Goal: Task Accomplishment & Management: Manage account settings

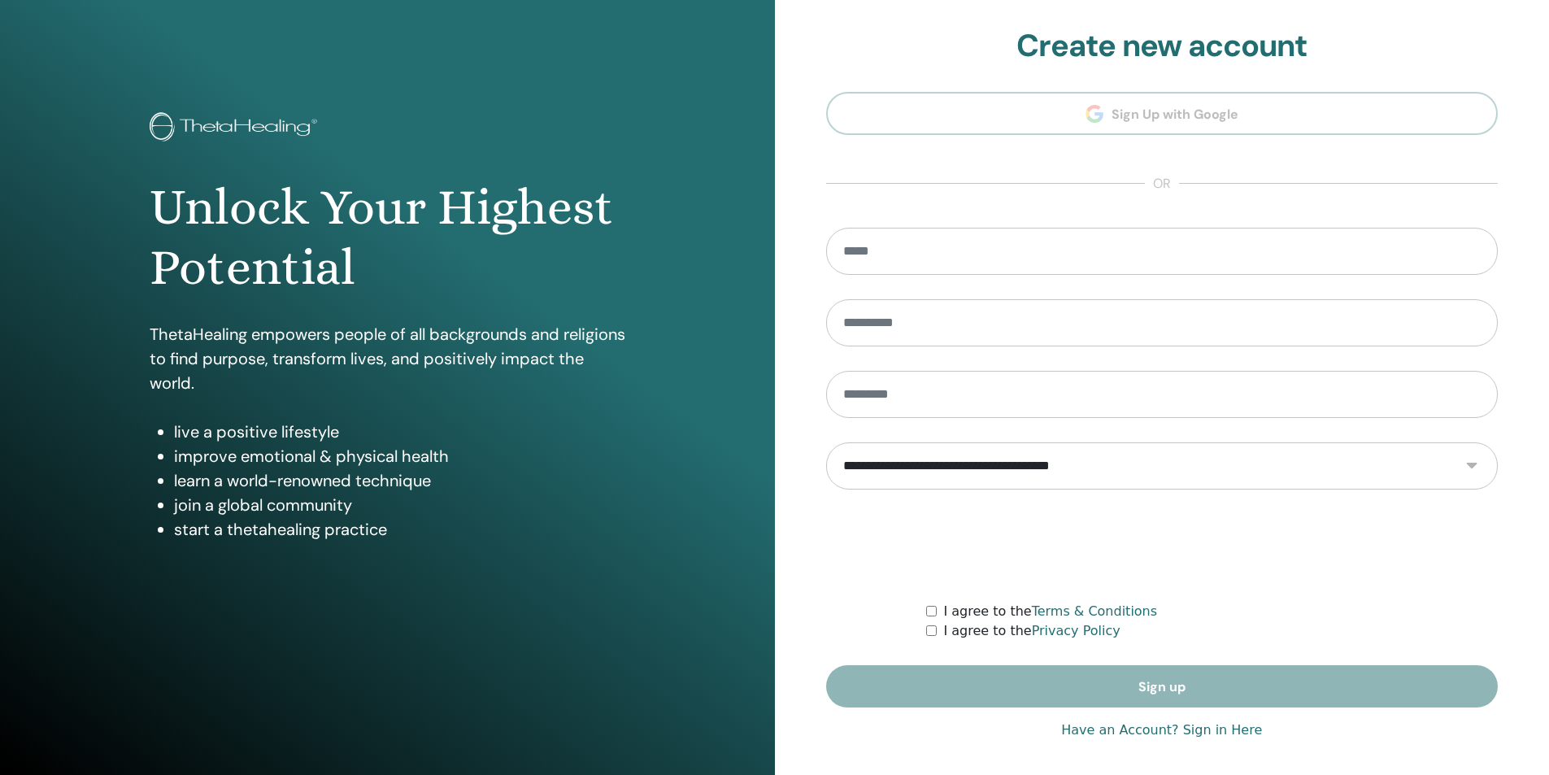
click at [1189, 724] on link "Have an Account? Sign in Here" at bounding box center [1161, 730] width 201 height 20
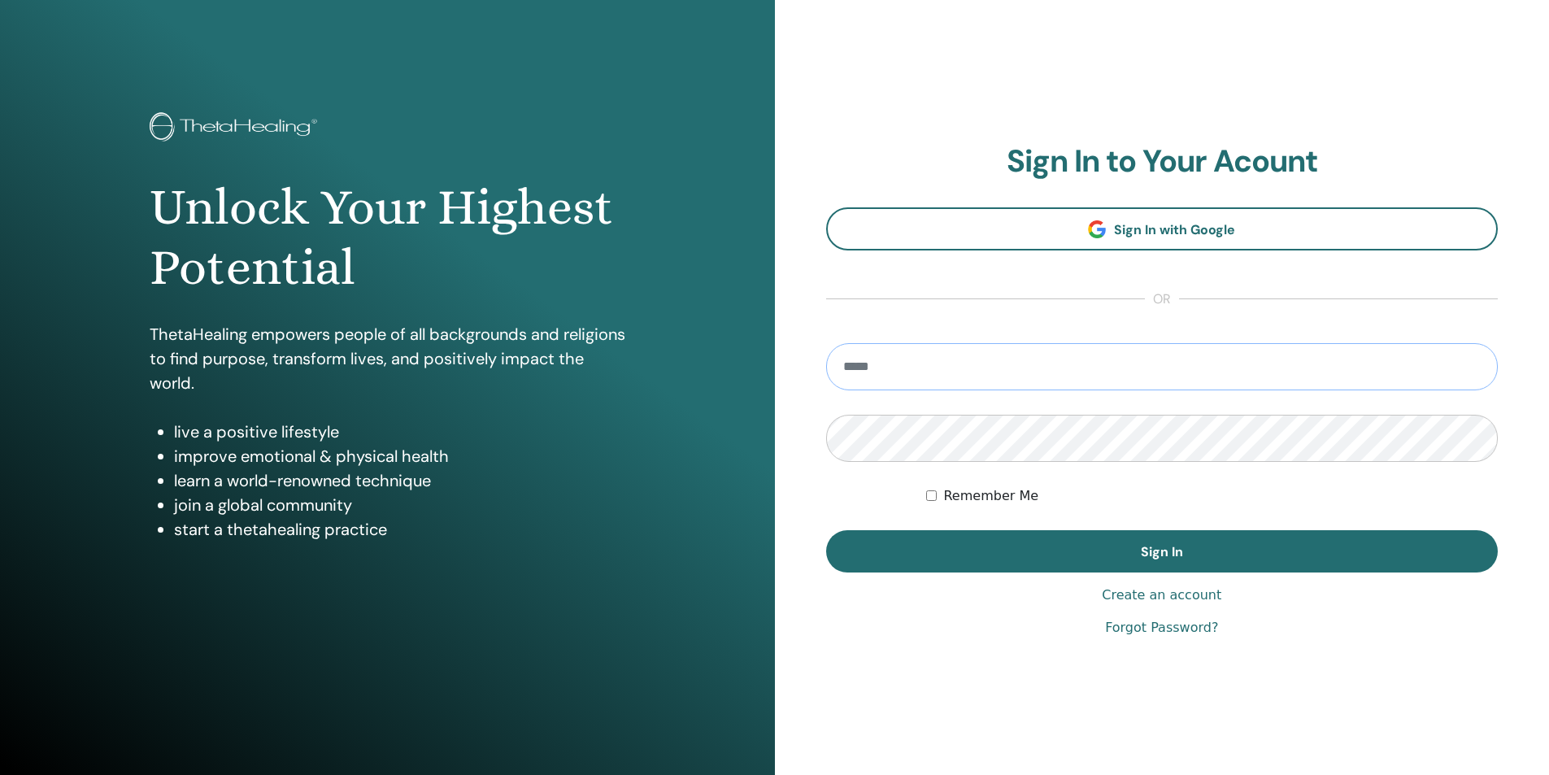
click at [928, 387] on input "email" at bounding box center [1162, 366] width 672 height 47
click at [966, 353] on input "email" at bounding box center [1162, 366] width 672 height 47
paste input "**********"
type input "**********"
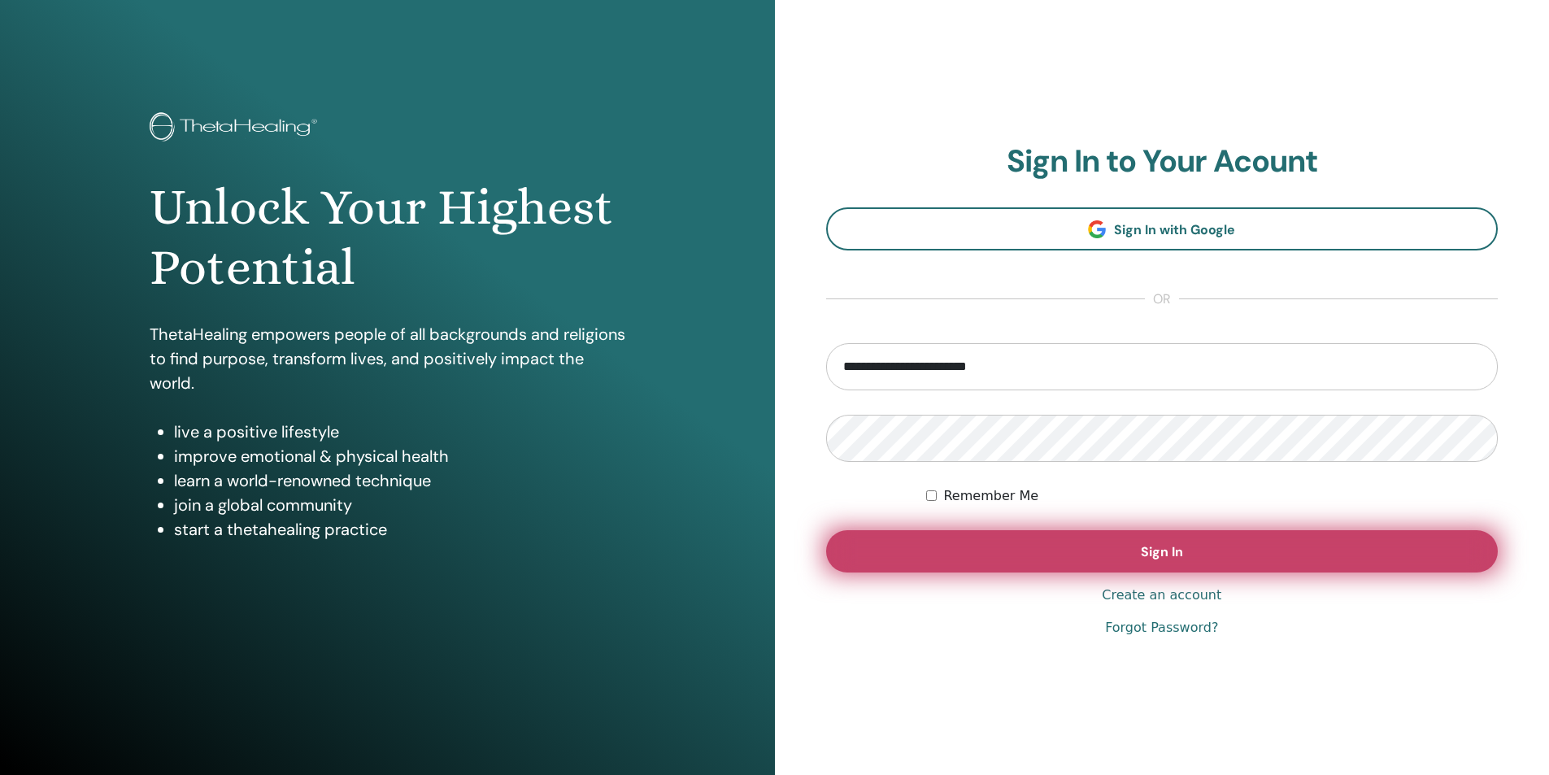
click at [1177, 559] on span "Sign In" at bounding box center [1162, 551] width 42 height 17
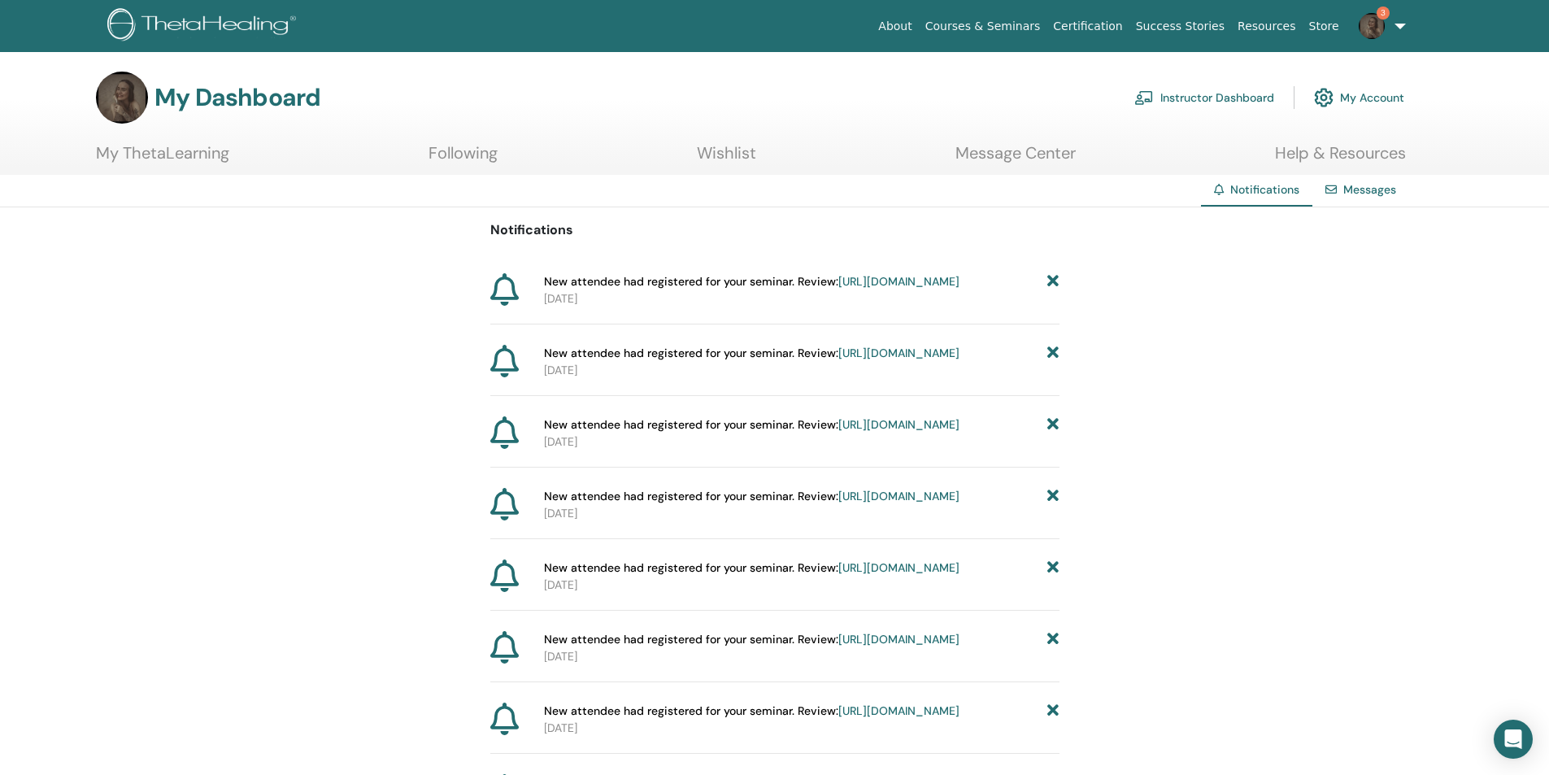
click at [838, 289] on link "[URL][DOMAIN_NAME]" at bounding box center [898, 281] width 121 height 15
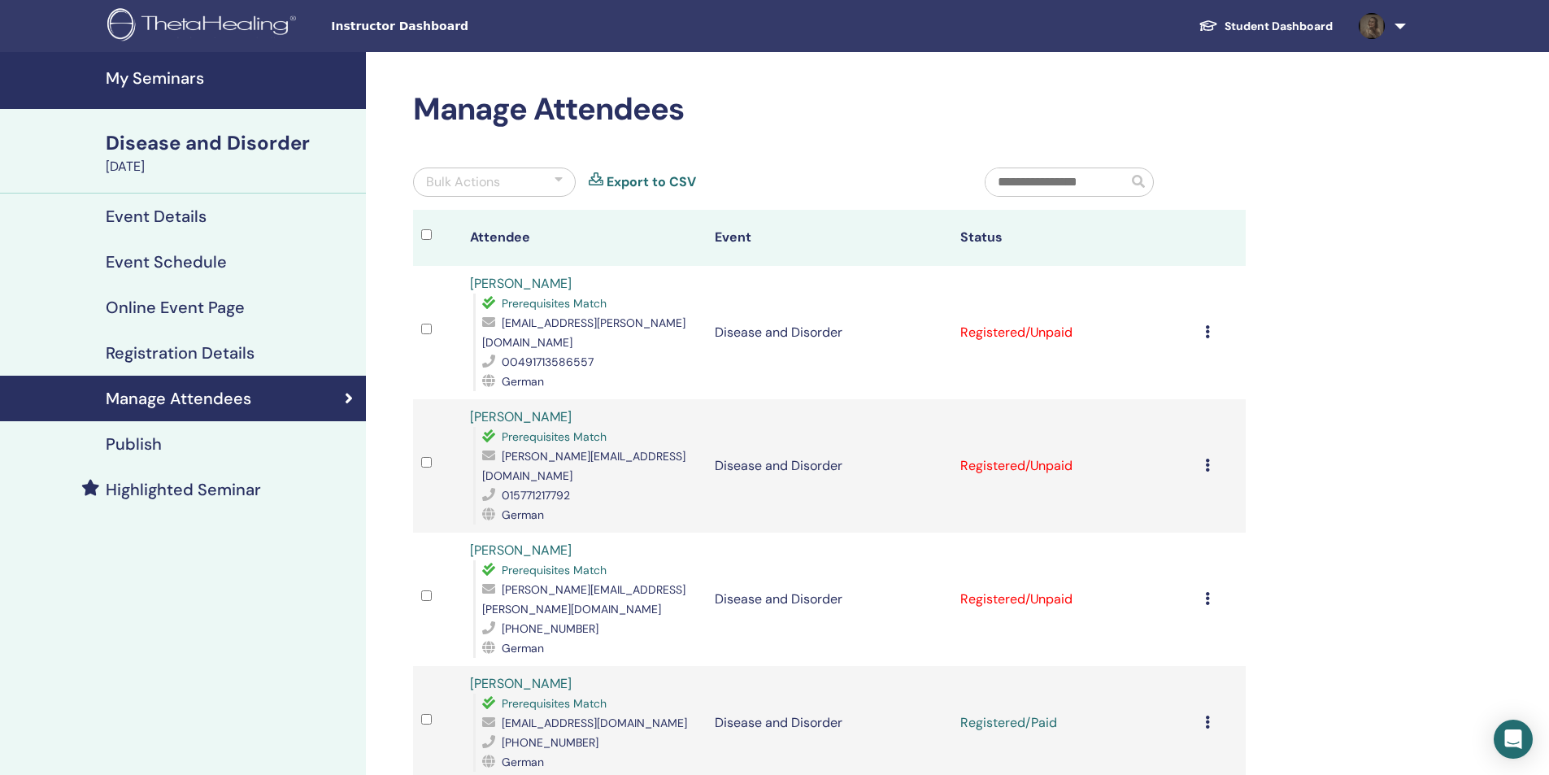
click at [420, 431] on td at bounding box center [437, 465] width 49 height 133
click at [529, 186] on div "Bulk Actions" at bounding box center [494, 181] width 163 height 29
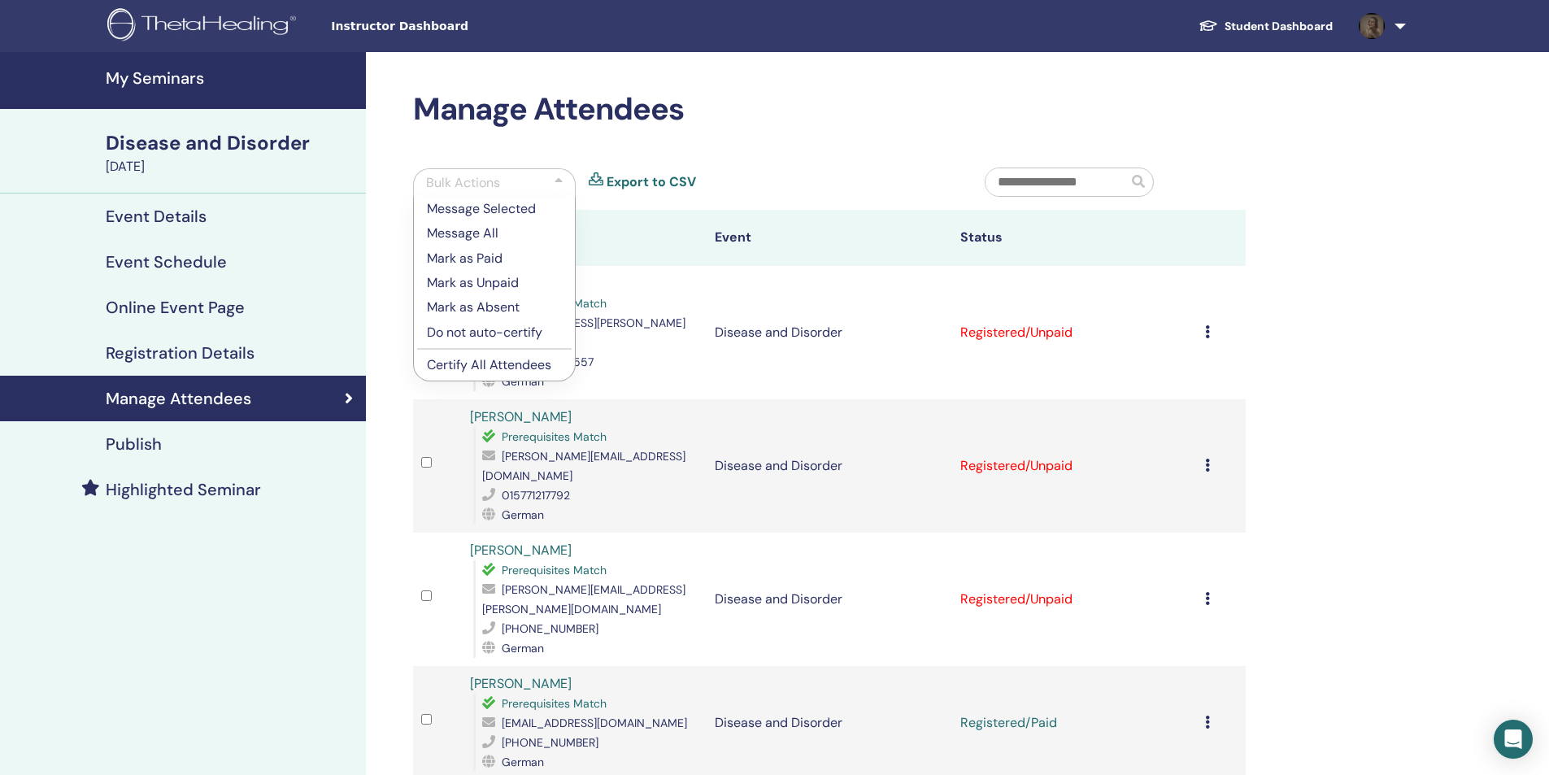
click at [504, 259] on p "Mark as Paid" at bounding box center [494, 259] width 135 height 20
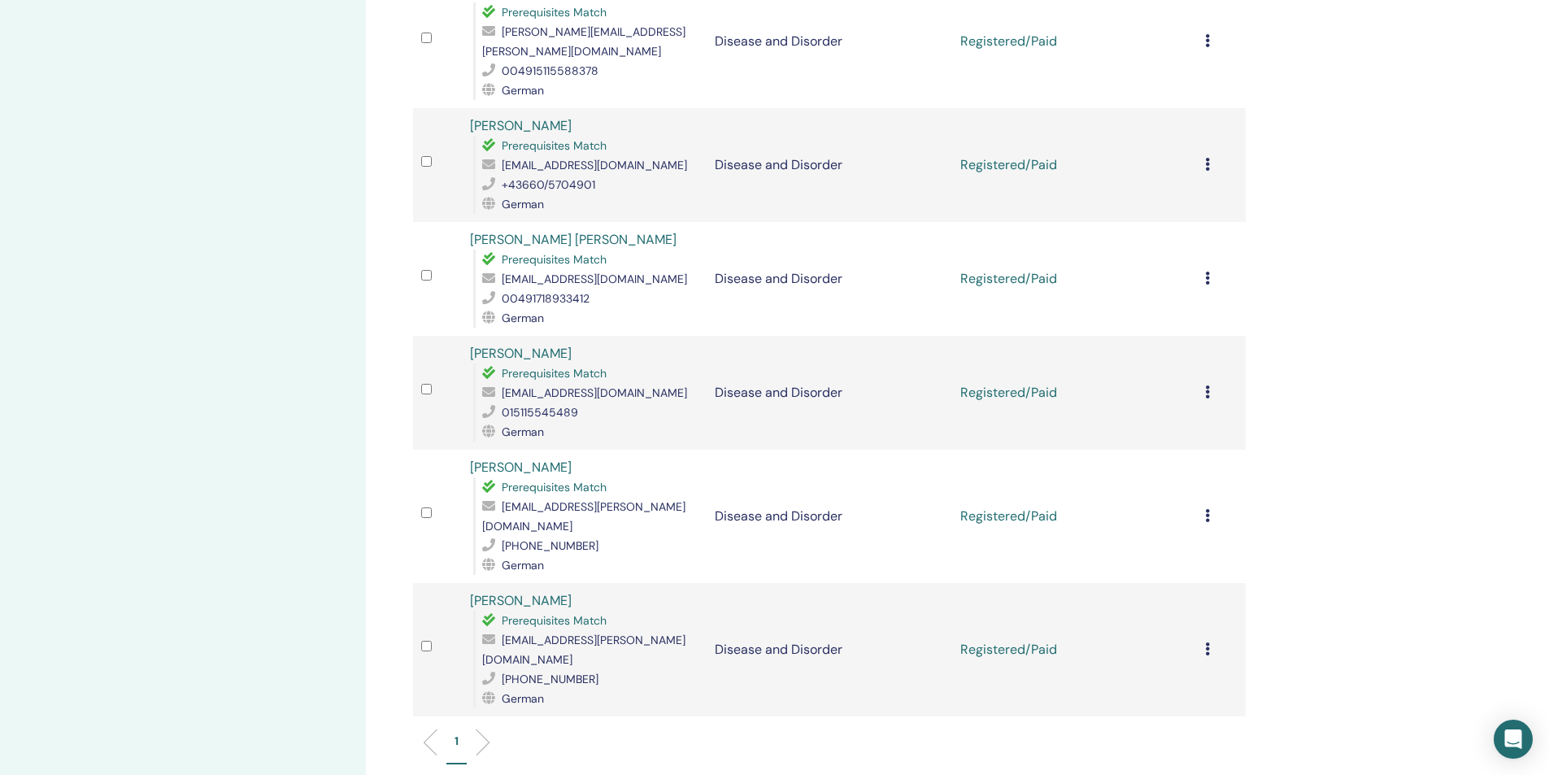
scroll to position [1057, 0]
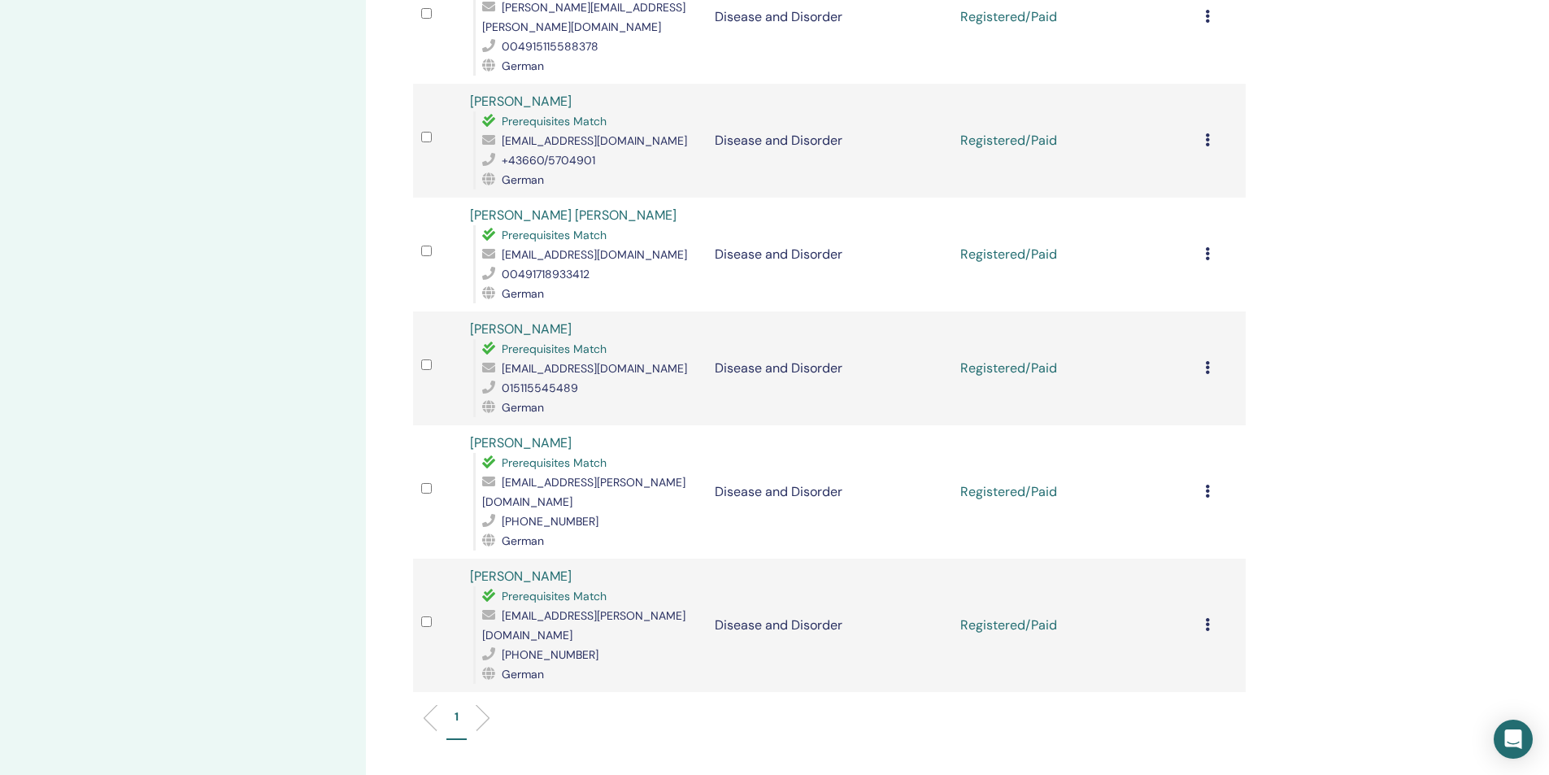
click at [483, 704] on li at bounding box center [477, 718] width 28 height 28
click at [485, 704] on li at bounding box center [477, 718] width 28 height 28
